Goal: Information Seeking & Learning: Understand process/instructions

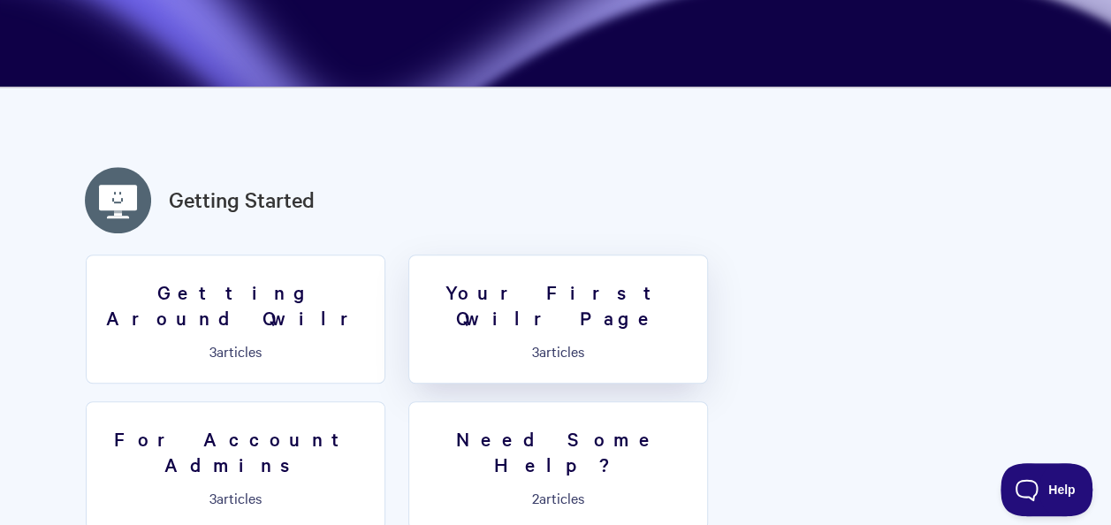
click at [529, 306] on link "Your First Qwilr Page 3 articles" at bounding box center [559, 319] width 300 height 129
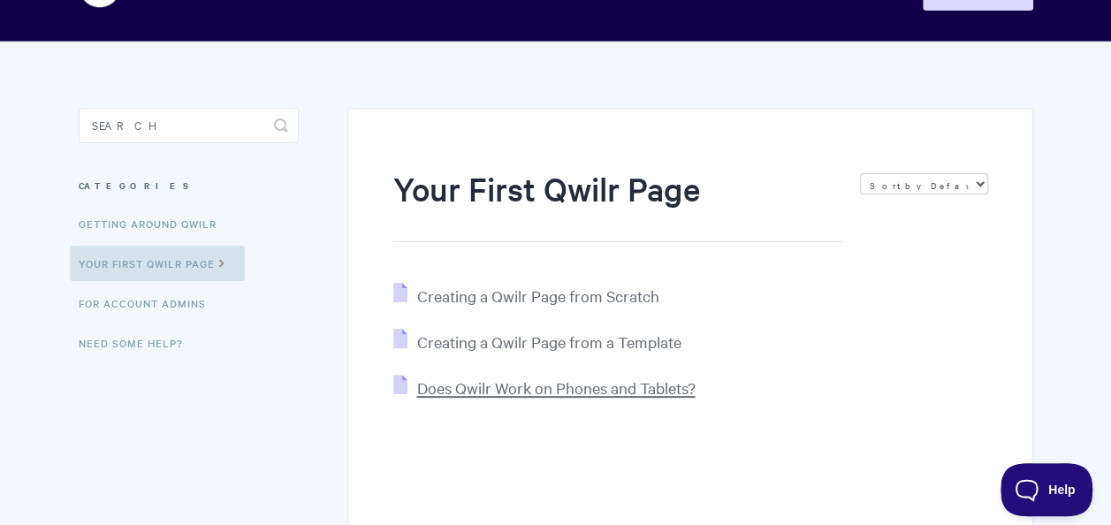
scroll to position [177, 0]
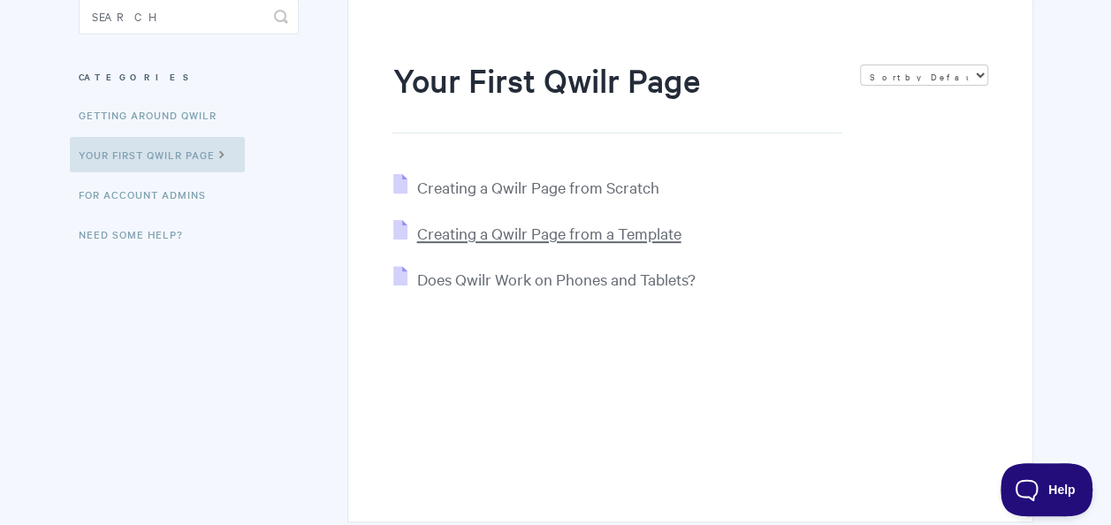
click at [512, 225] on span "Creating a Qwilr Page from a Template" at bounding box center [548, 233] width 264 height 20
